Goal: Task Accomplishment & Management: Complete application form

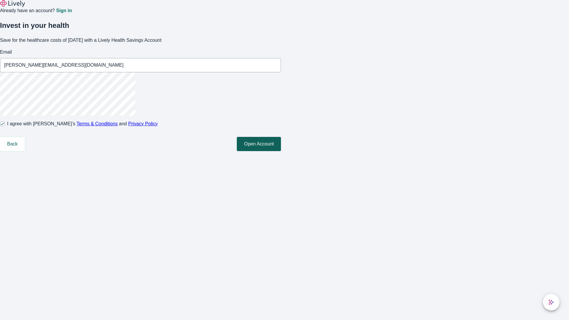
click at [281, 151] on button "Open Account" at bounding box center [259, 144] width 44 height 14
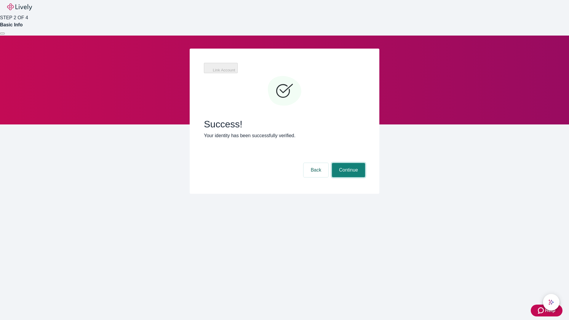
click at [348, 163] on button "Continue" at bounding box center [348, 170] width 33 height 14
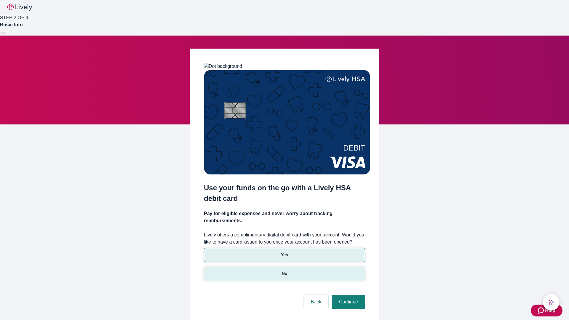
click at [284, 271] on p "No" at bounding box center [285, 274] width 6 height 6
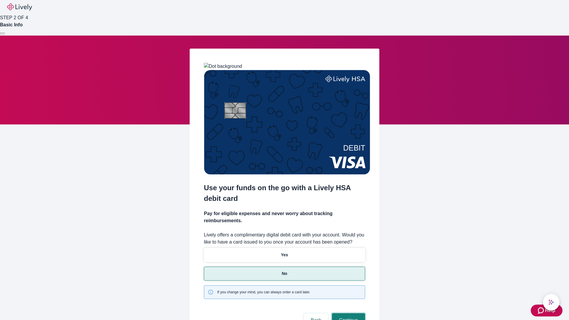
click at [348, 313] on button "Continue" at bounding box center [348, 320] width 33 height 14
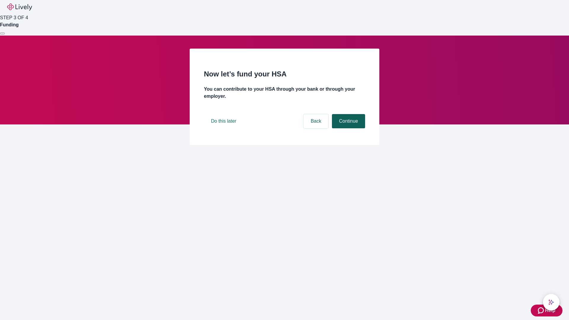
click at [348, 128] on button "Continue" at bounding box center [348, 121] width 33 height 14
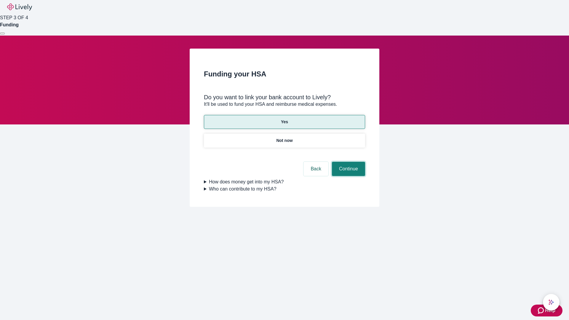
click at [348, 162] on button "Continue" at bounding box center [348, 169] width 33 height 14
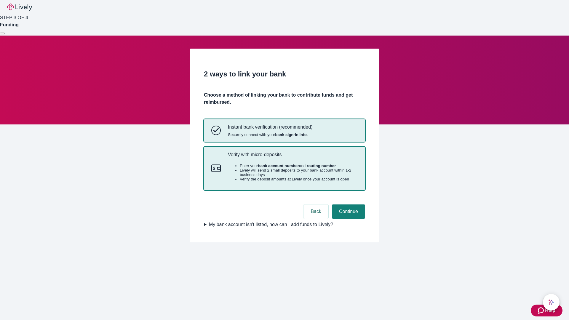
click at [293, 157] on p "Verify with micro-deposits" at bounding box center [293, 155] width 130 height 6
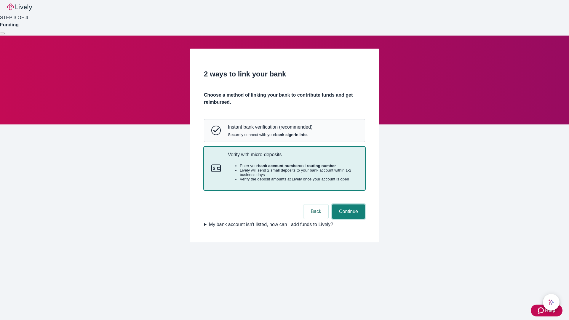
click at [348, 219] on button "Continue" at bounding box center [348, 212] width 33 height 14
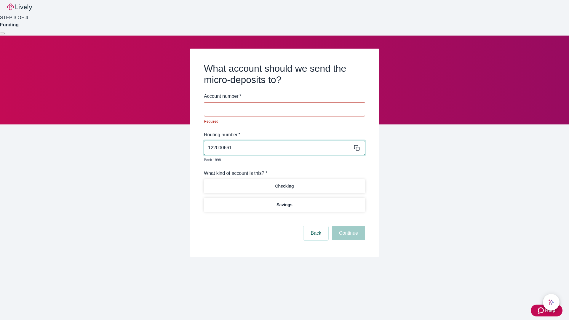
type input "122000661"
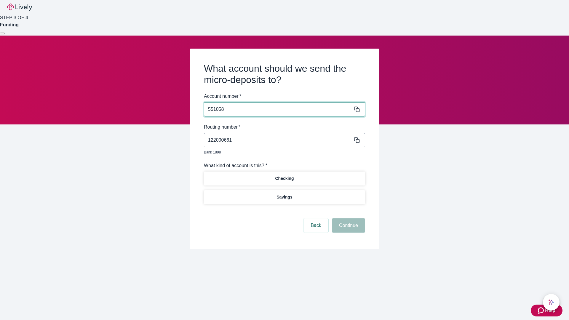
type input "551058"
click at [284, 176] on p "Checking" at bounding box center [284, 179] width 19 height 6
click at [348, 219] on button "Continue" at bounding box center [348, 226] width 33 height 14
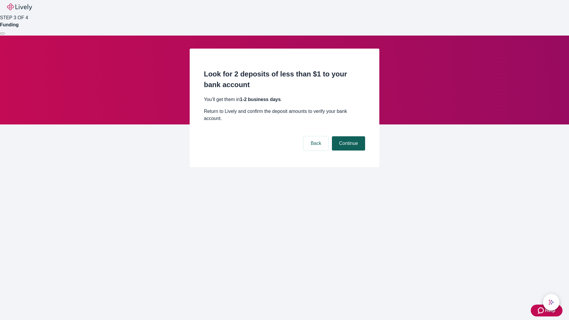
click at [348, 136] on button "Continue" at bounding box center [348, 143] width 33 height 14
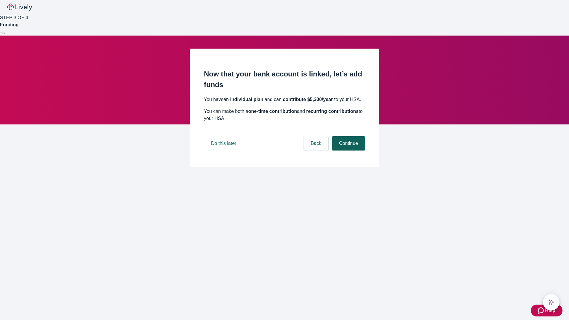
click at [348, 151] on button "Continue" at bounding box center [348, 143] width 33 height 14
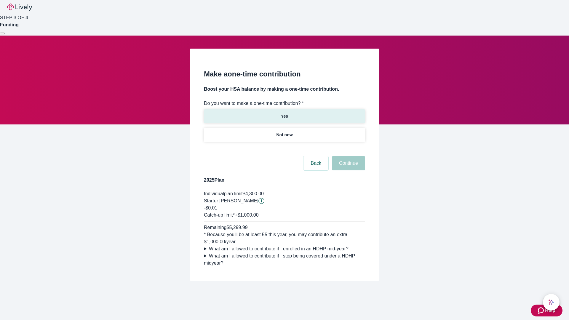
click at [284, 113] on p "Yes" at bounding box center [284, 116] width 7 height 6
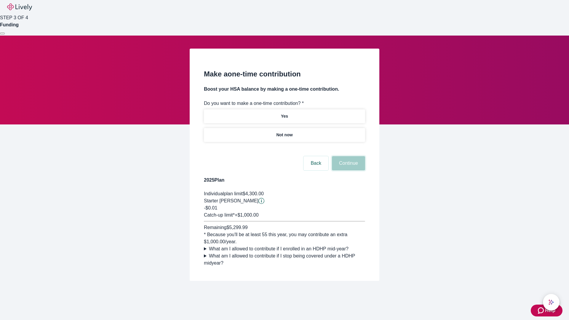
click at [348, 170] on button "Continue" at bounding box center [348, 163] width 33 height 14
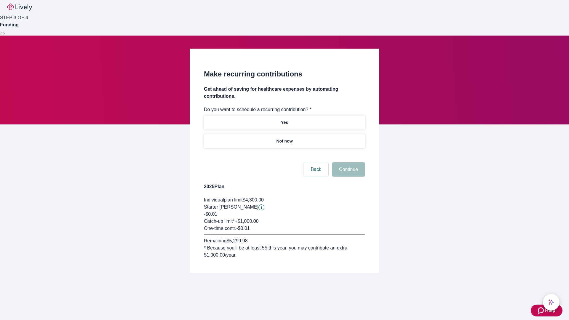
click at [284, 138] on p "Not now" at bounding box center [284, 141] width 16 height 6
click at [348, 162] on button "Continue" at bounding box center [348, 169] width 33 height 14
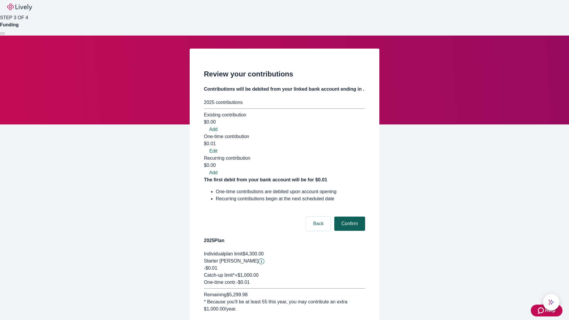
click at [349, 217] on button "Confirm" at bounding box center [349, 224] width 31 height 14
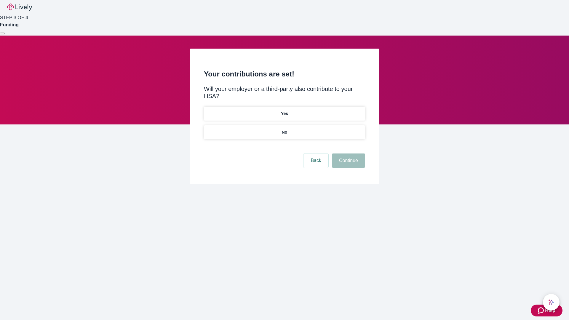
click at [284, 129] on p "No" at bounding box center [285, 132] width 6 height 6
click at [348, 154] on button "Continue" at bounding box center [348, 161] width 33 height 14
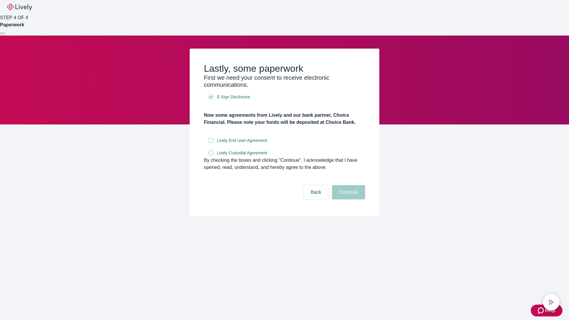
click at [211, 143] on input "Lively End User Agreement" at bounding box center [211, 140] width 5 height 5
checkbox input "true"
click at [211, 155] on input "Lively Custodial Agreement" at bounding box center [211, 153] width 5 height 5
checkbox input "true"
click at [348, 200] on button "Continue" at bounding box center [348, 192] width 33 height 14
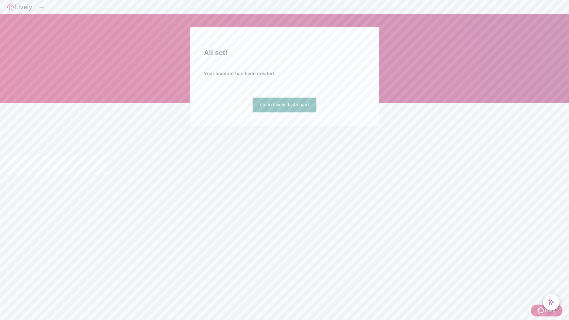
click at [284, 112] on link "Go to Lively dashboard" at bounding box center [284, 105] width 63 height 14
